Goal: Find specific page/section: Find specific page/section

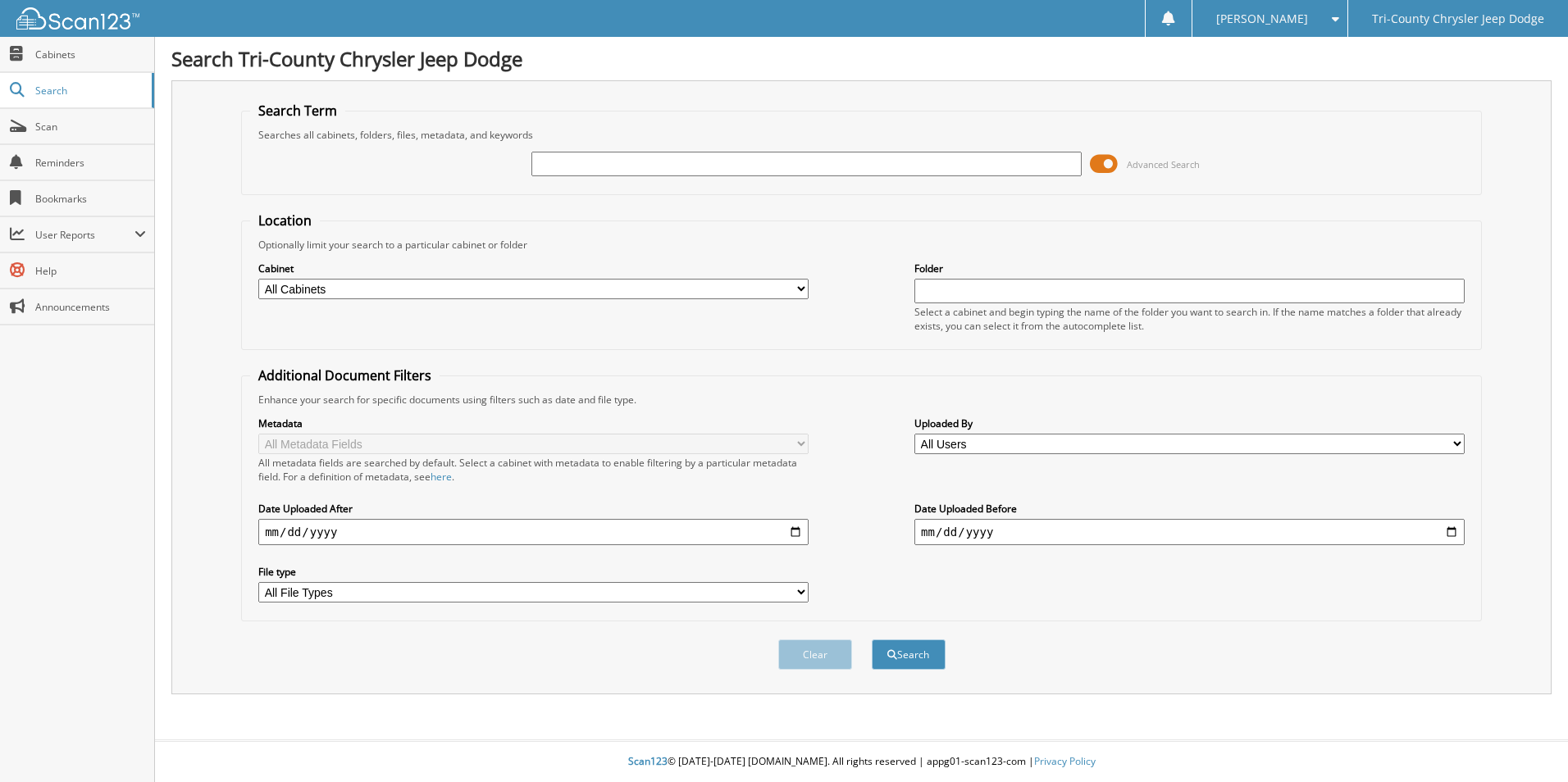
click at [663, 168] on input "text" at bounding box center [806, 164] width 550 height 24
type input "262098"
click at [872, 639] on button "Search" at bounding box center [908, 654] width 73 height 30
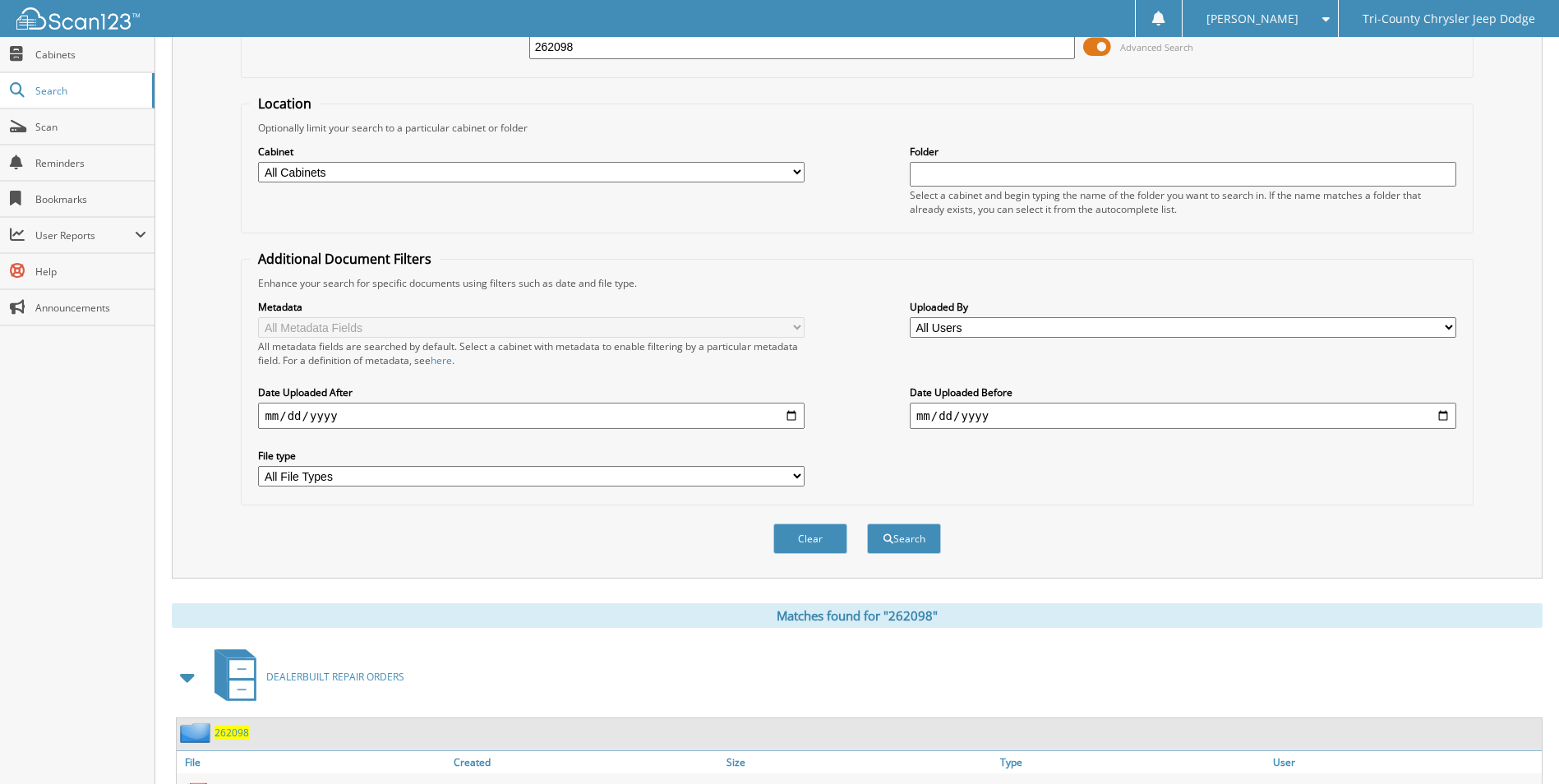
scroll to position [226, 0]
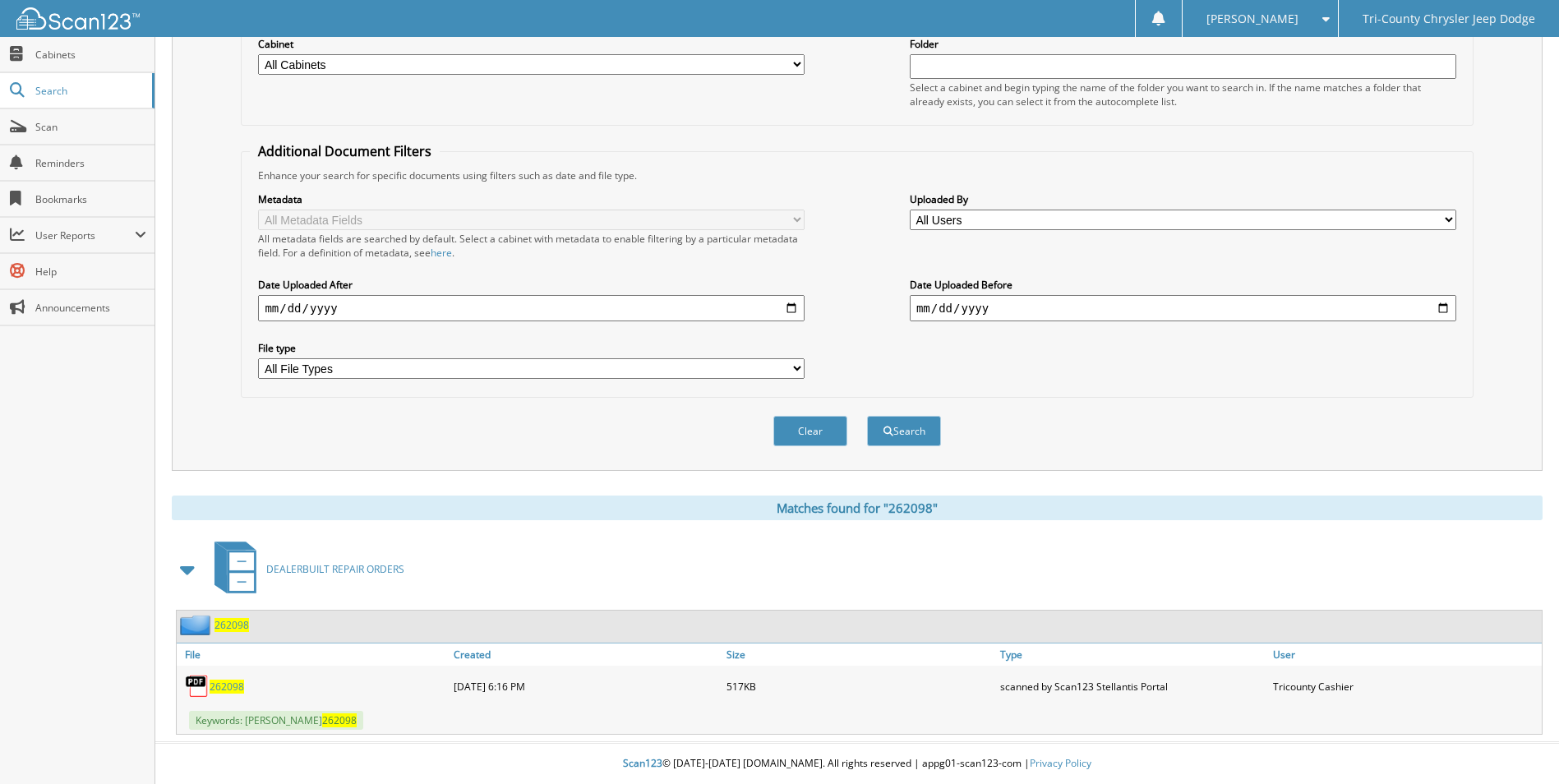
click at [216, 684] on span "262098" at bounding box center [226, 686] width 34 height 14
